Goal: Obtain resource: Download file/media

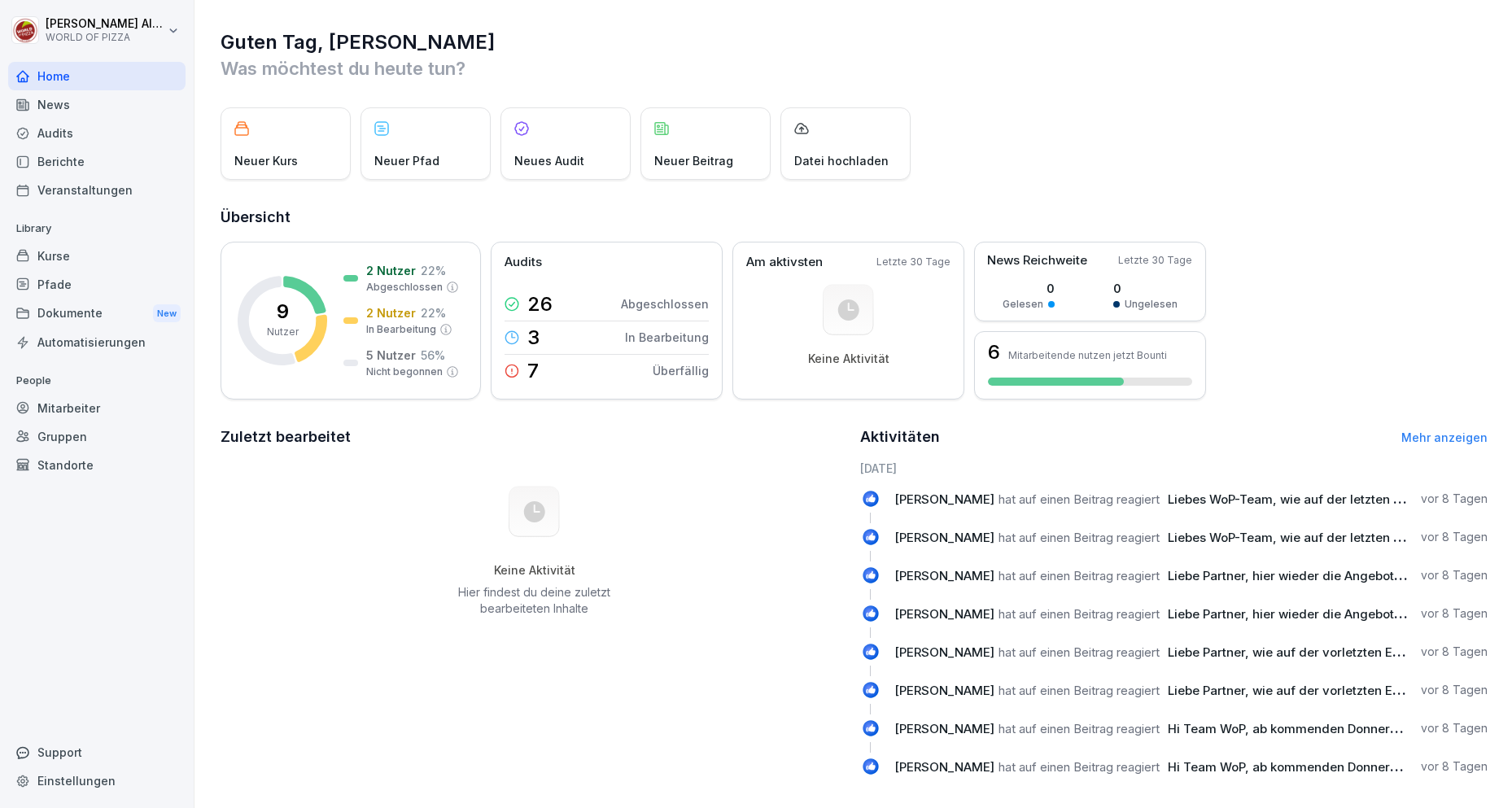
click at [48, 200] on div "Veranstaltungen" at bounding box center [97, 190] width 178 height 29
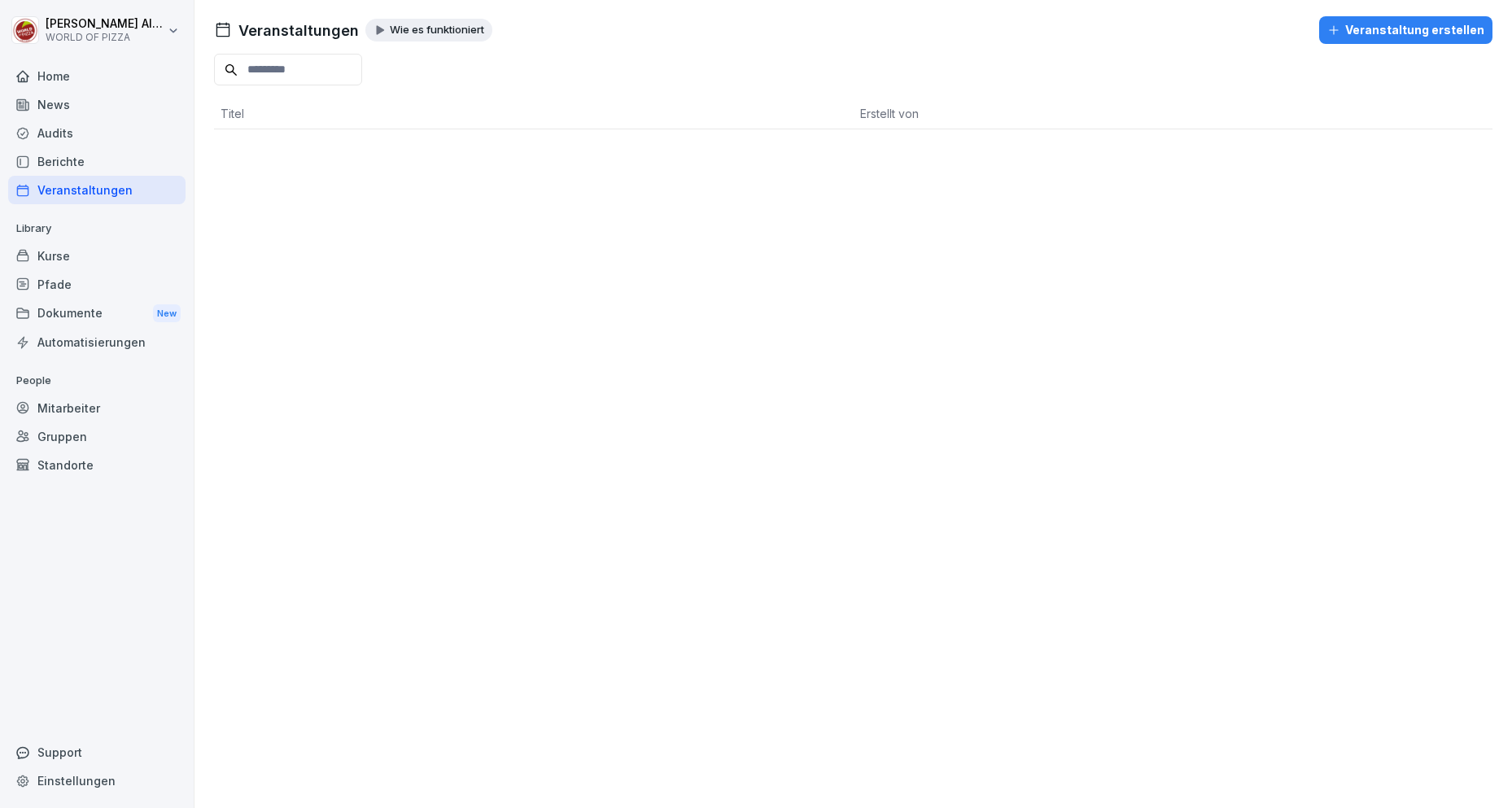
click at [66, 160] on div "Berichte" at bounding box center [97, 161] width 178 height 29
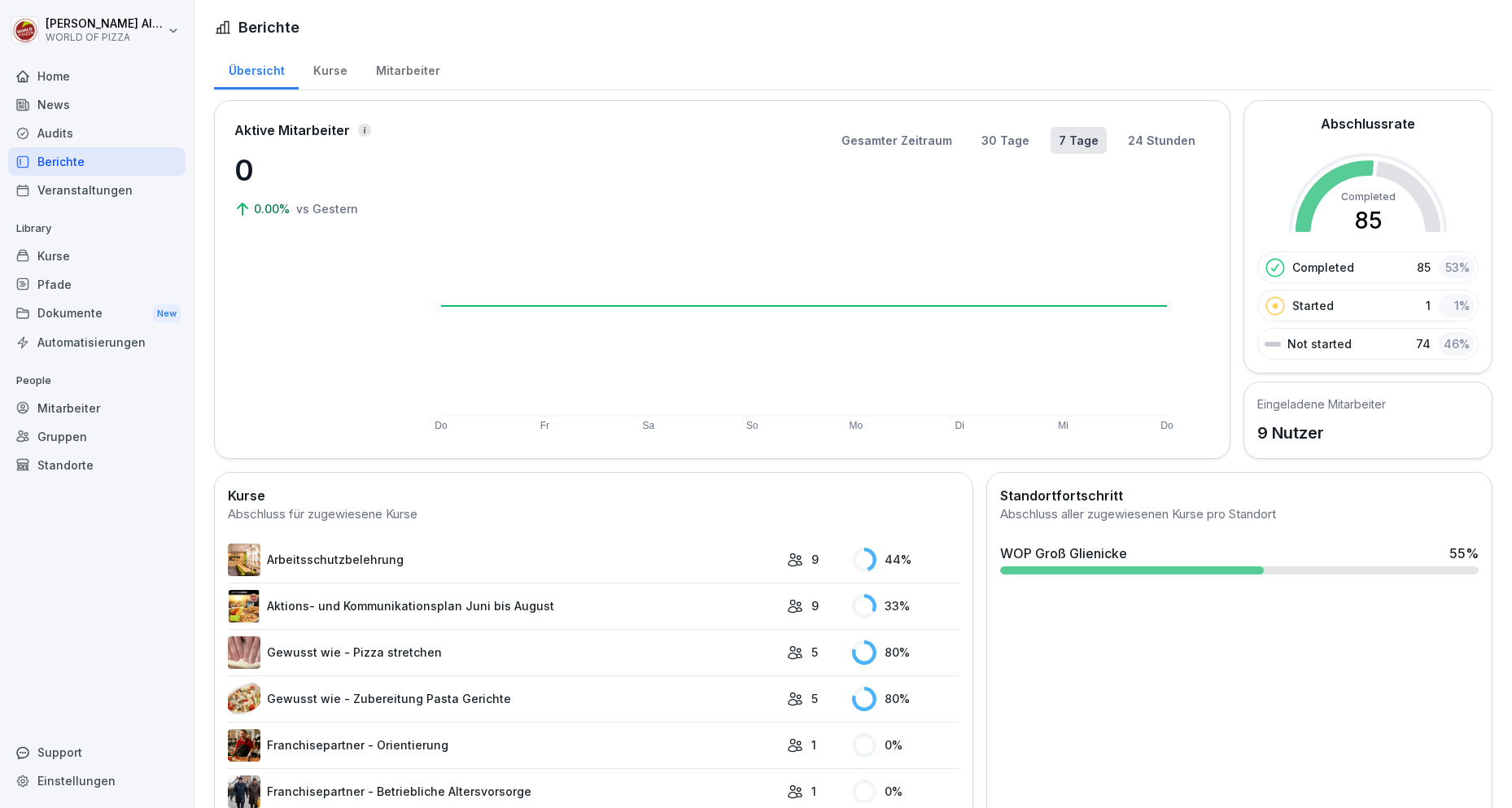
click at [108, 318] on div "Dokumente New" at bounding box center [97, 314] width 178 height 30
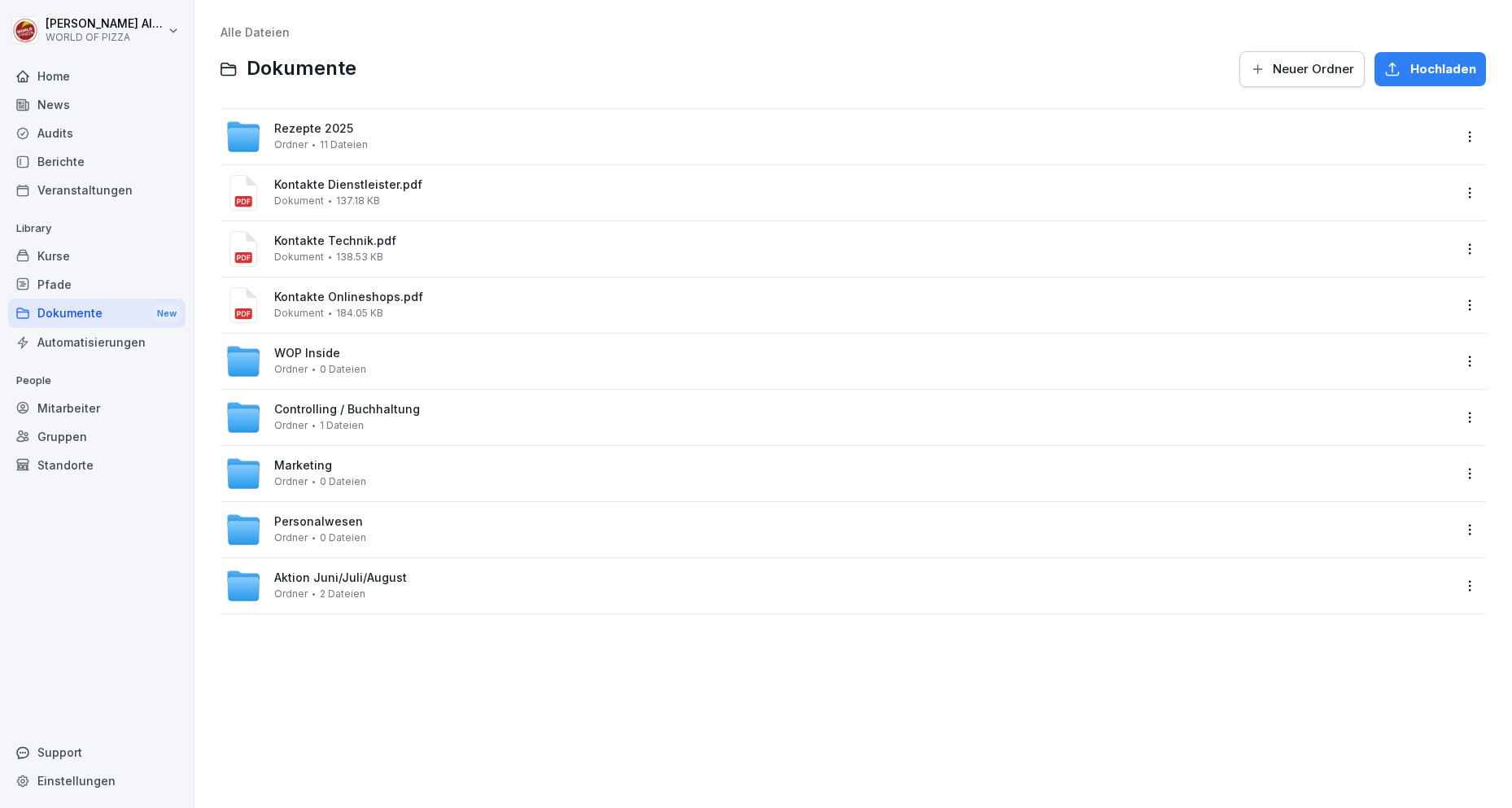
click at [319, 404] on span "Controlling / Buchhaltung" at bounding box center [347, 409] width 145 height 13
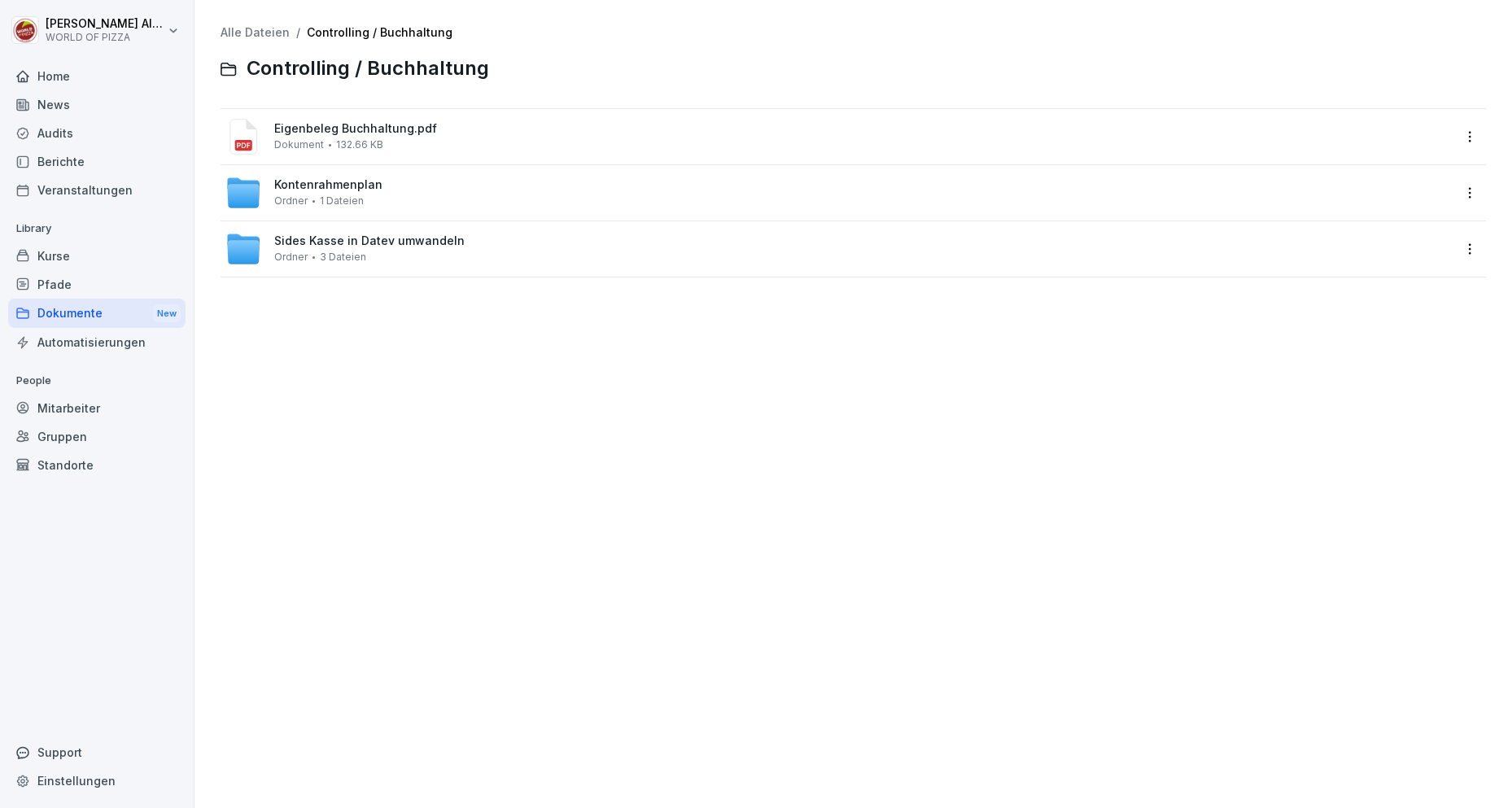
click at [344, 242] on span "Sides Kasse in Datev umwandeln" at bounding box center [369, 240] width 190 height 13
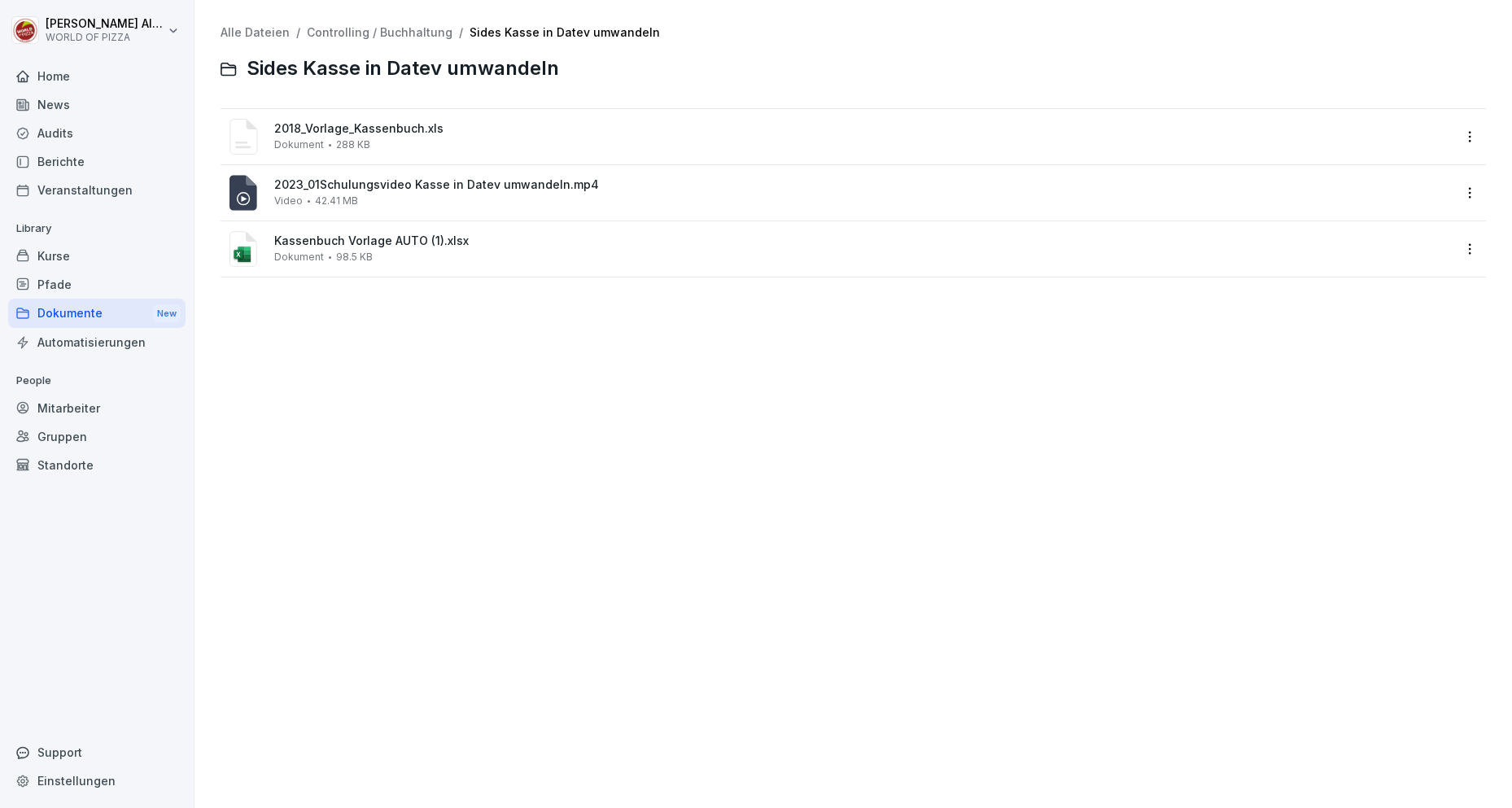
click at [363, 241] on span "Kassenbuch Vorlage AUTO (1).xlsx" at bounding box center [863, 240] width 1177 height 13
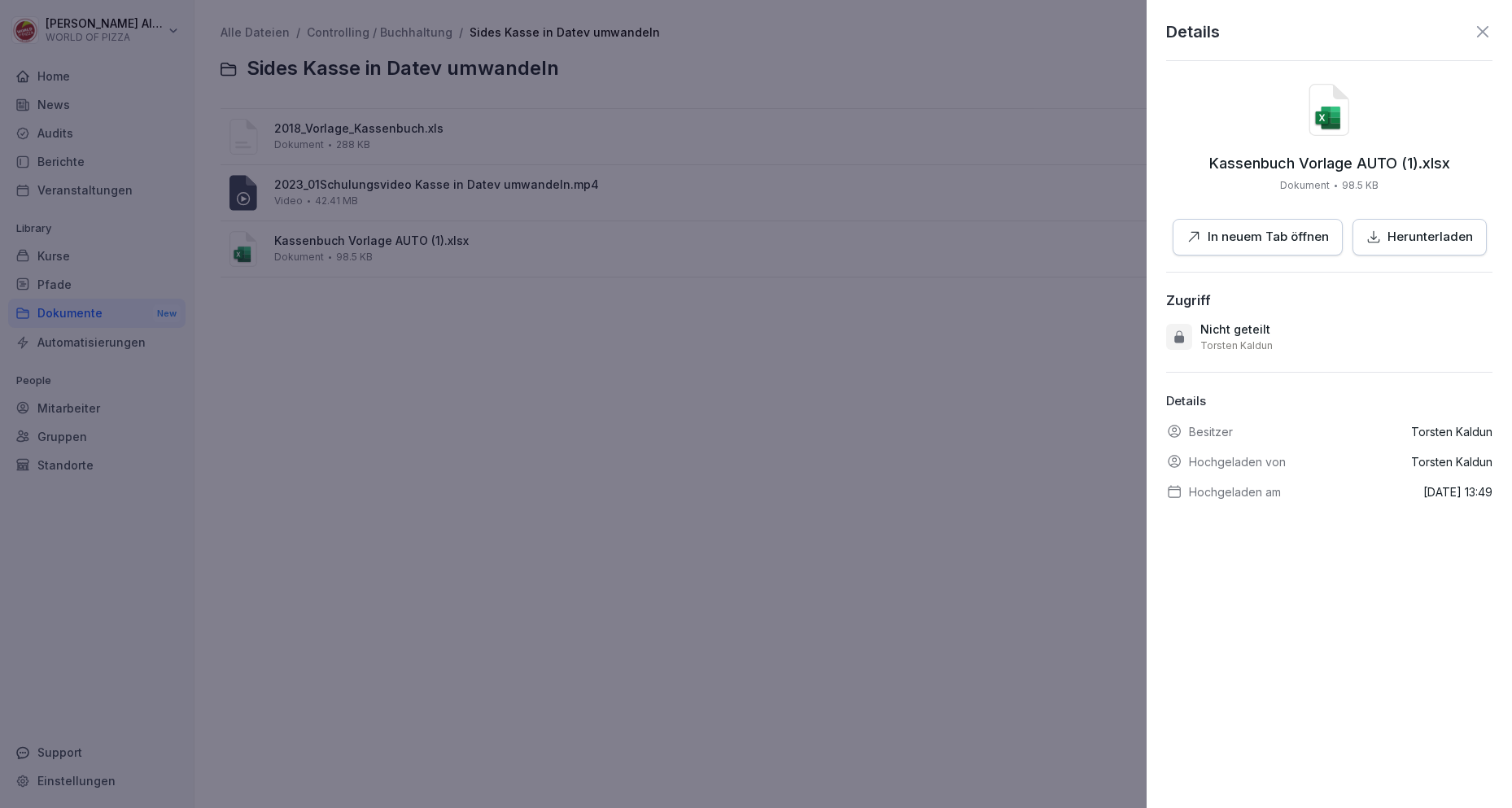
click at [1388, 237] on p "Herunterladen" at bounding box center [1430, 237] width 85 height 19
click at [1473, 26] on icon at bounding box center [1483, 32] width 20 height 20
